Goal: Information Seeking & Learning: Learn about a topic

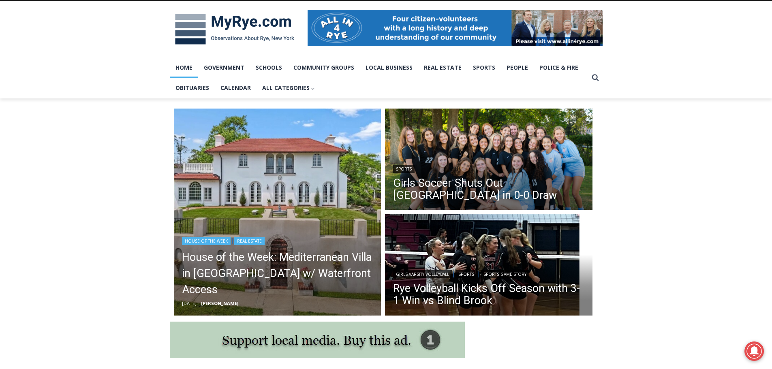
scroll to position [122, 0]
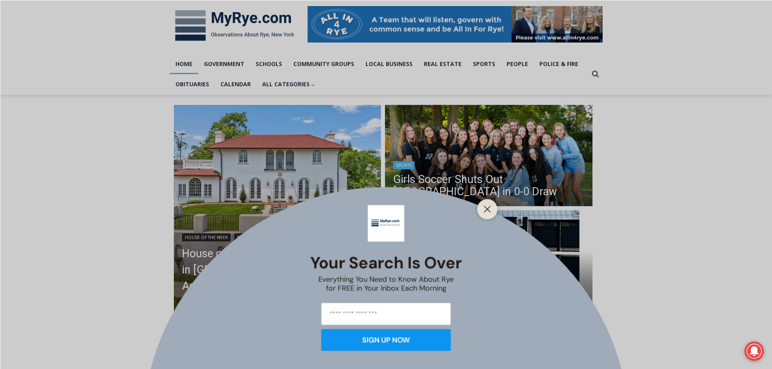
click at [482, 209] on button "Close" at bounding box center [487, 208] width 11 height 11
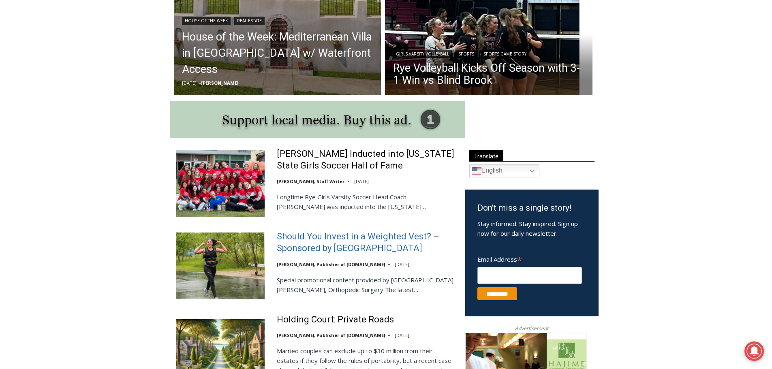
scroll to position [324, 0]
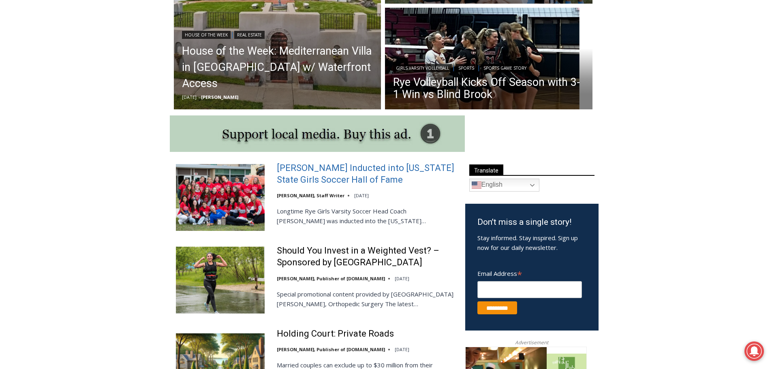
click at [314, 178] on link "[PERSON_NAME] Inducted into [US_STATE] State Girls Soccer Hall of Fame" at bounding box center [366, 173] width 178 height 23
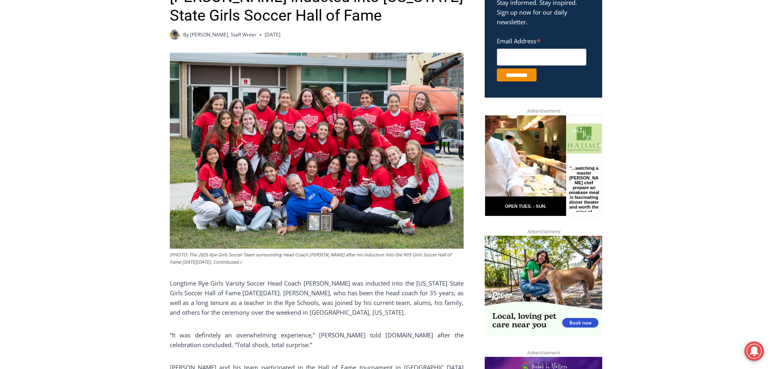
scroll to position [269, 0]
